Goal: Check status

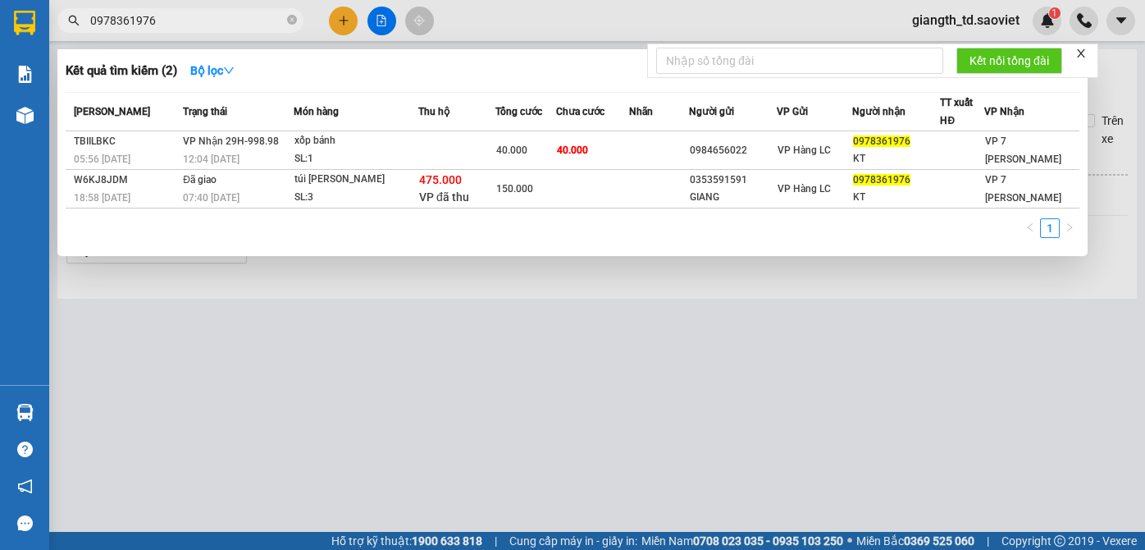
click at [181, 16] on input "0978361976" at bounding box center [187, 20] width 194 height 18
type input "0392174496"
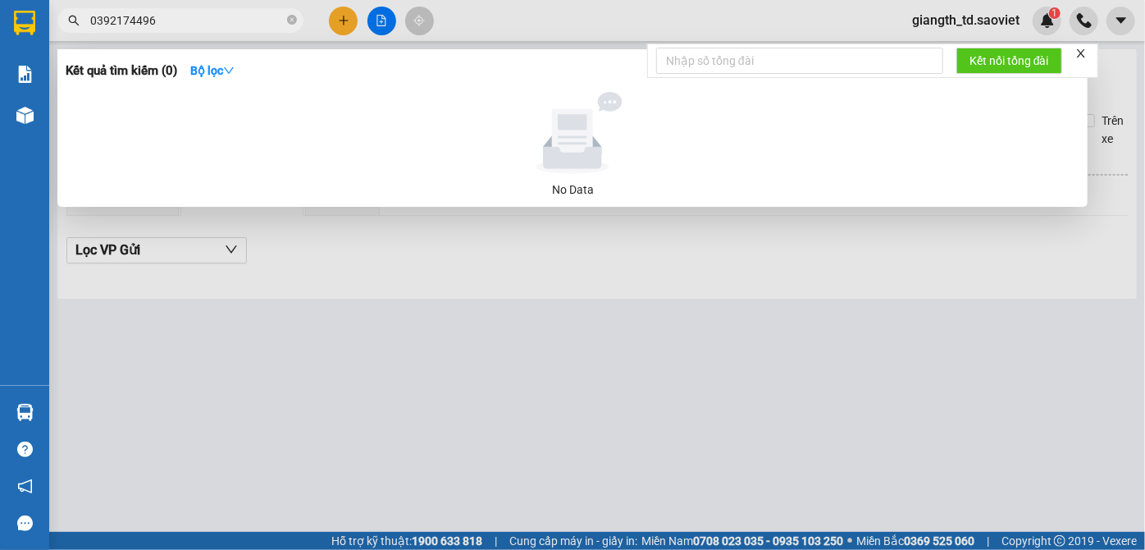
click at [169, 24] on input "0392174496" at bounding box center [187, 20] width 194 height 18
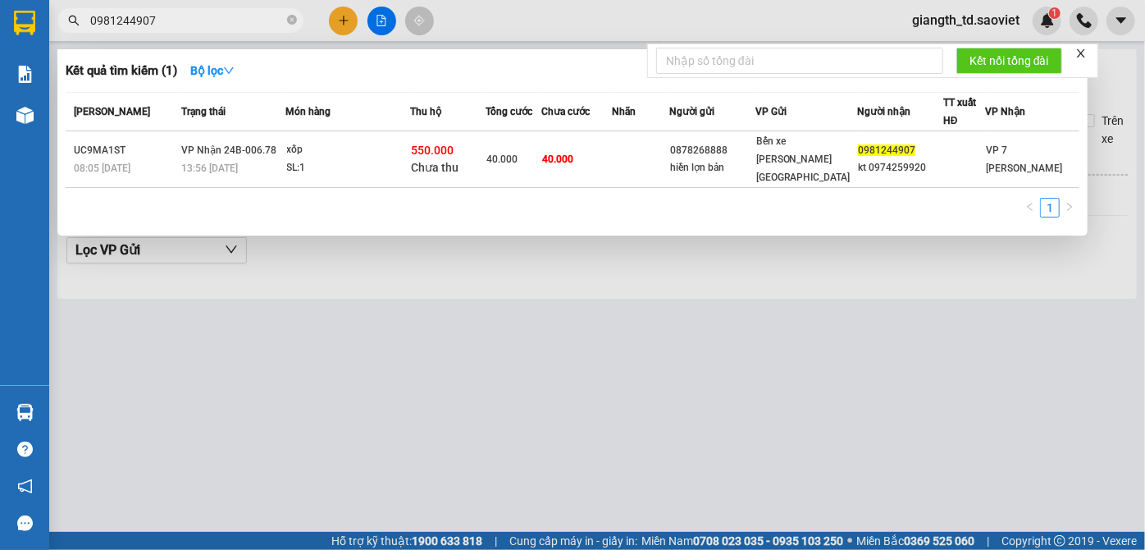
type input "0981244907"
click at [367, 75] on div "Kết quả tìm kiếm ( 1 ) Bộ lọc" at bounding box center [573, 70] width 1014 height 26
click at [292, 22] on icon "close-circle" at bounding box center [292, 20] width 10 height 10
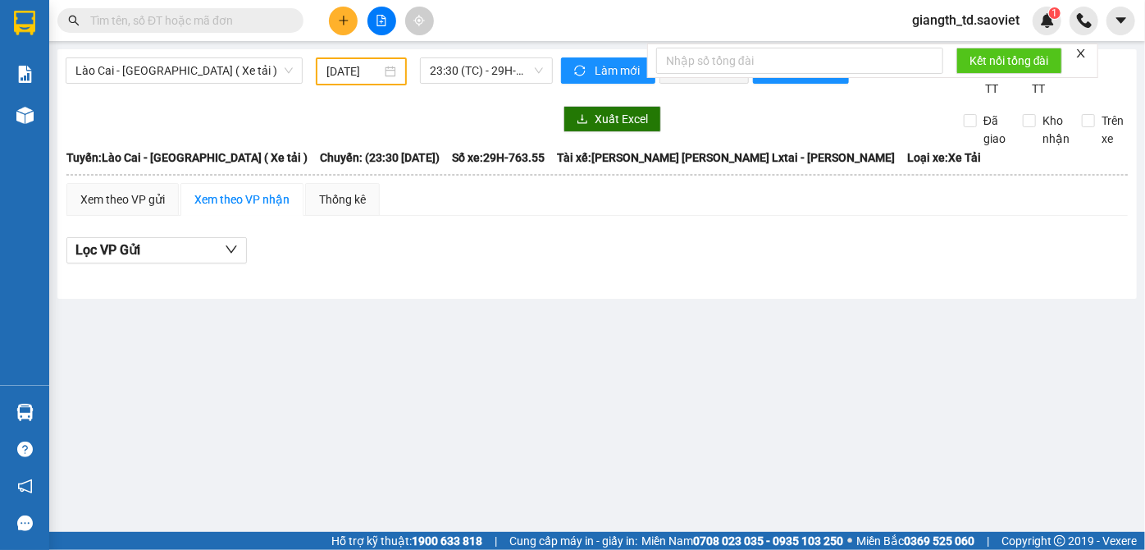
click at [252, 20] on input "text" at bounding box center [187, 20] width 194 height 18
paste input "0912568955"
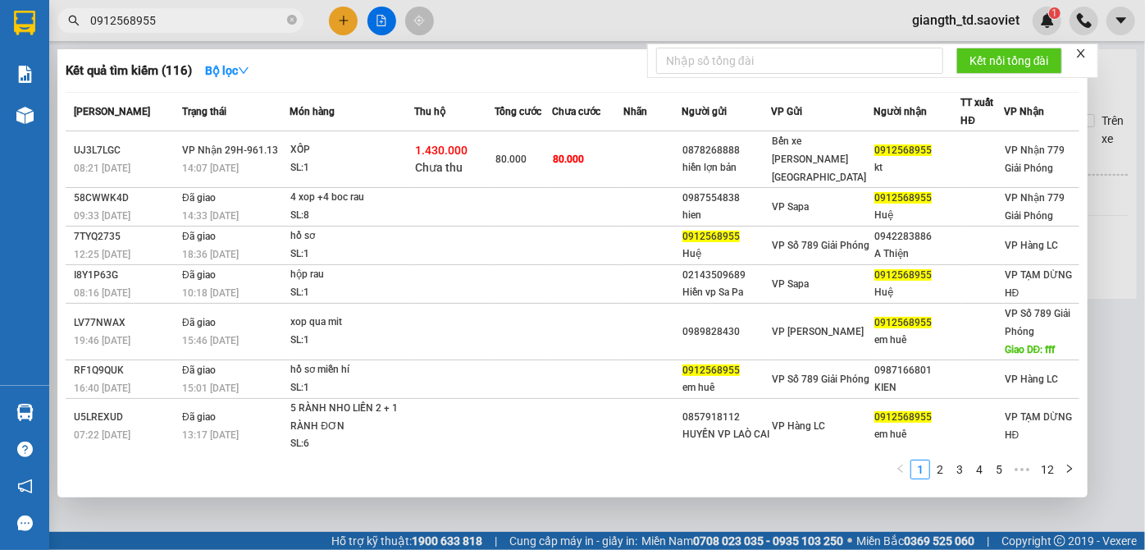
type input "0912568955"
click at [293, 20] on icon "close-circle" at bounding box center [292, 20] width 10 height 10
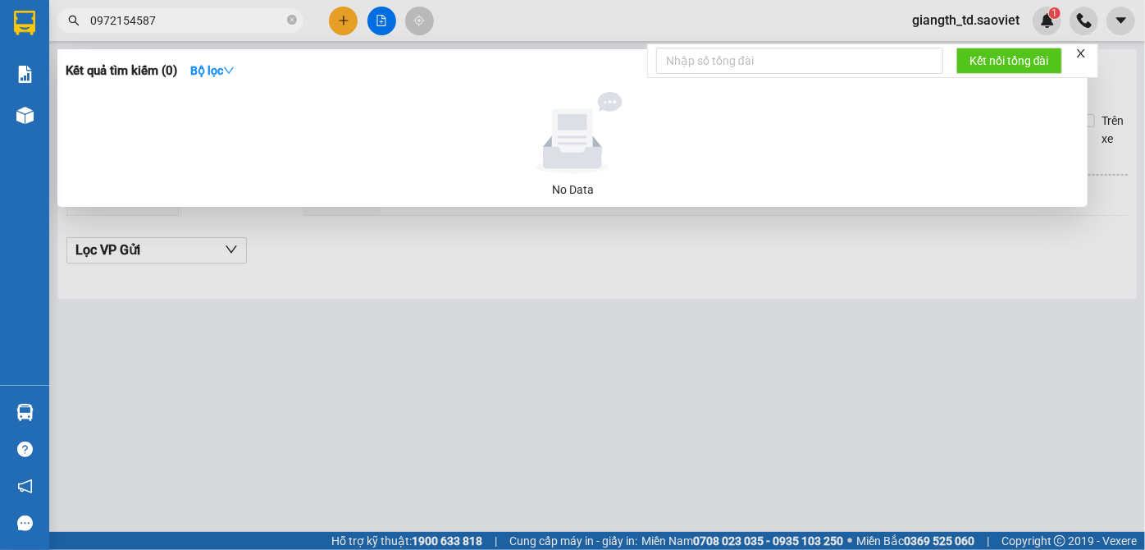
click at [133, 21] on input "0972154587" at bounding box center [187, 20] width 194 height 18
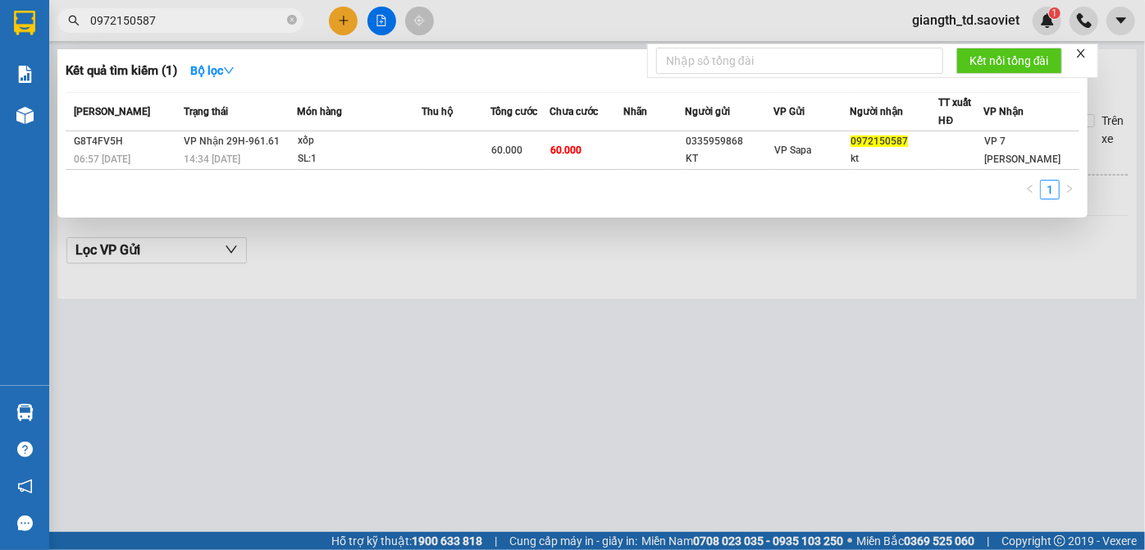
type input "0972150587"
